Goal: Check status

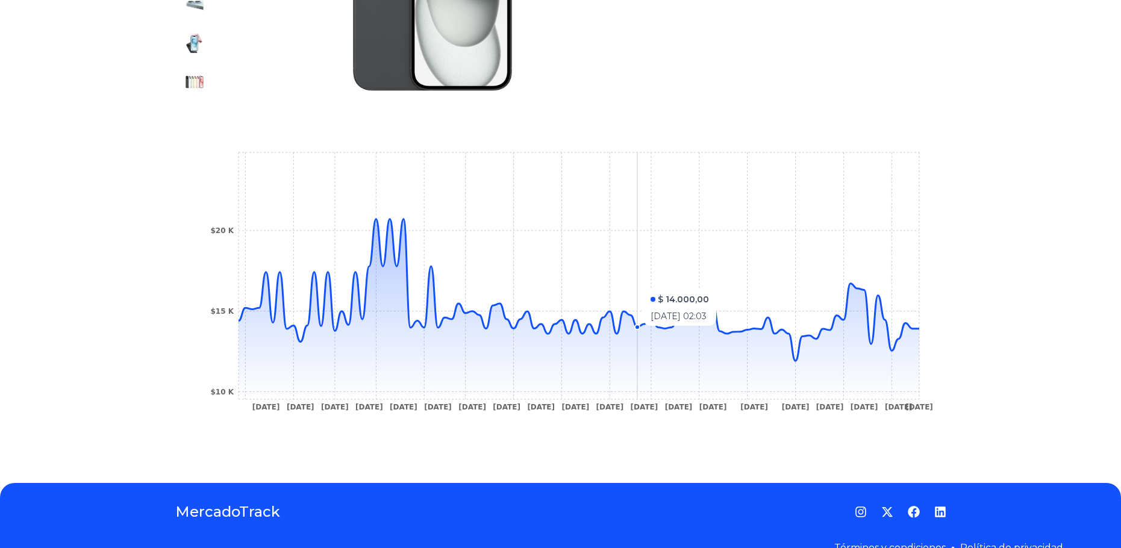
scroll to position [217, 0]
